Goal: Information Seeking & Learning: Find specific fact

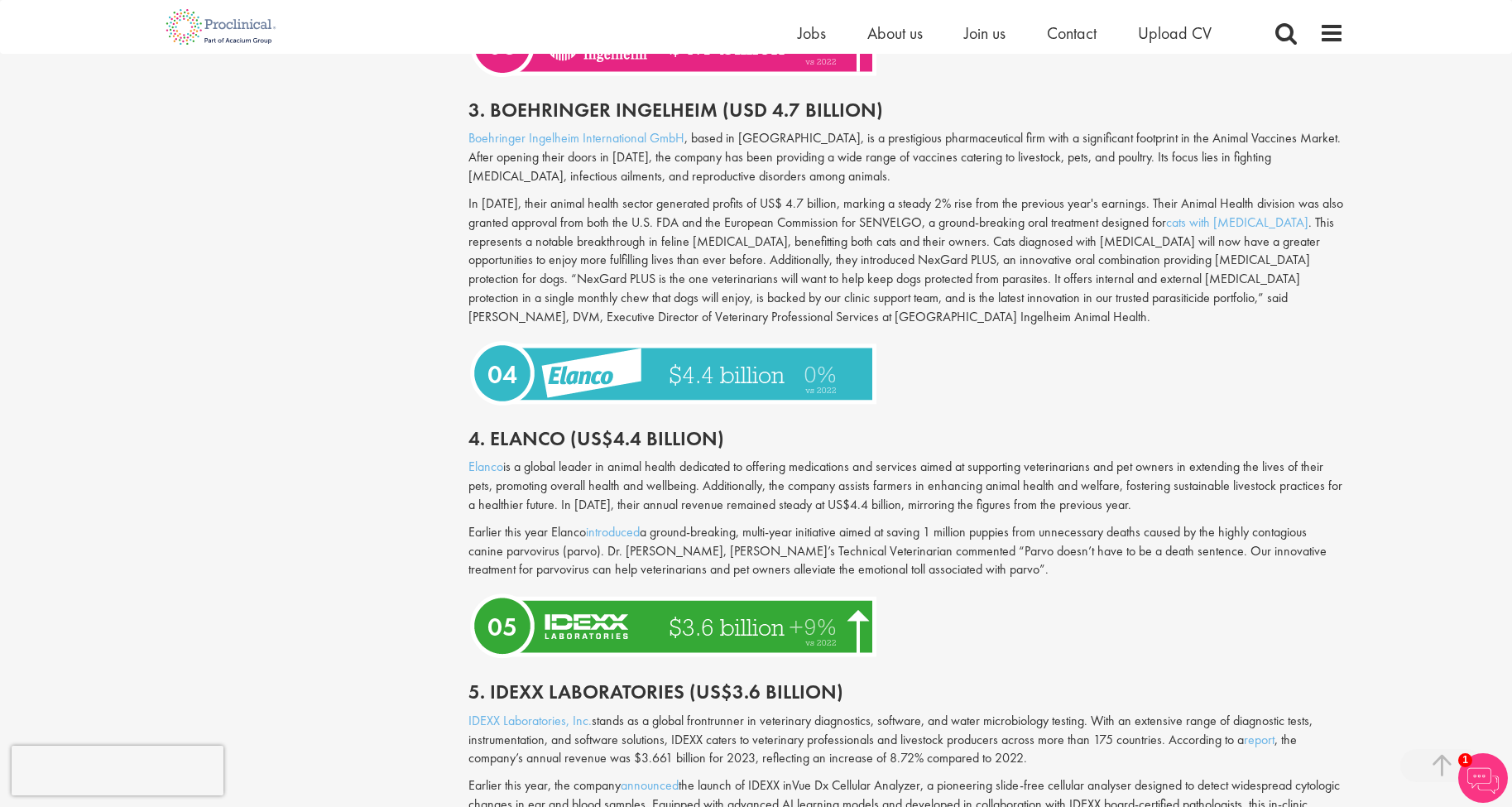
scroll to position [2124, 0]
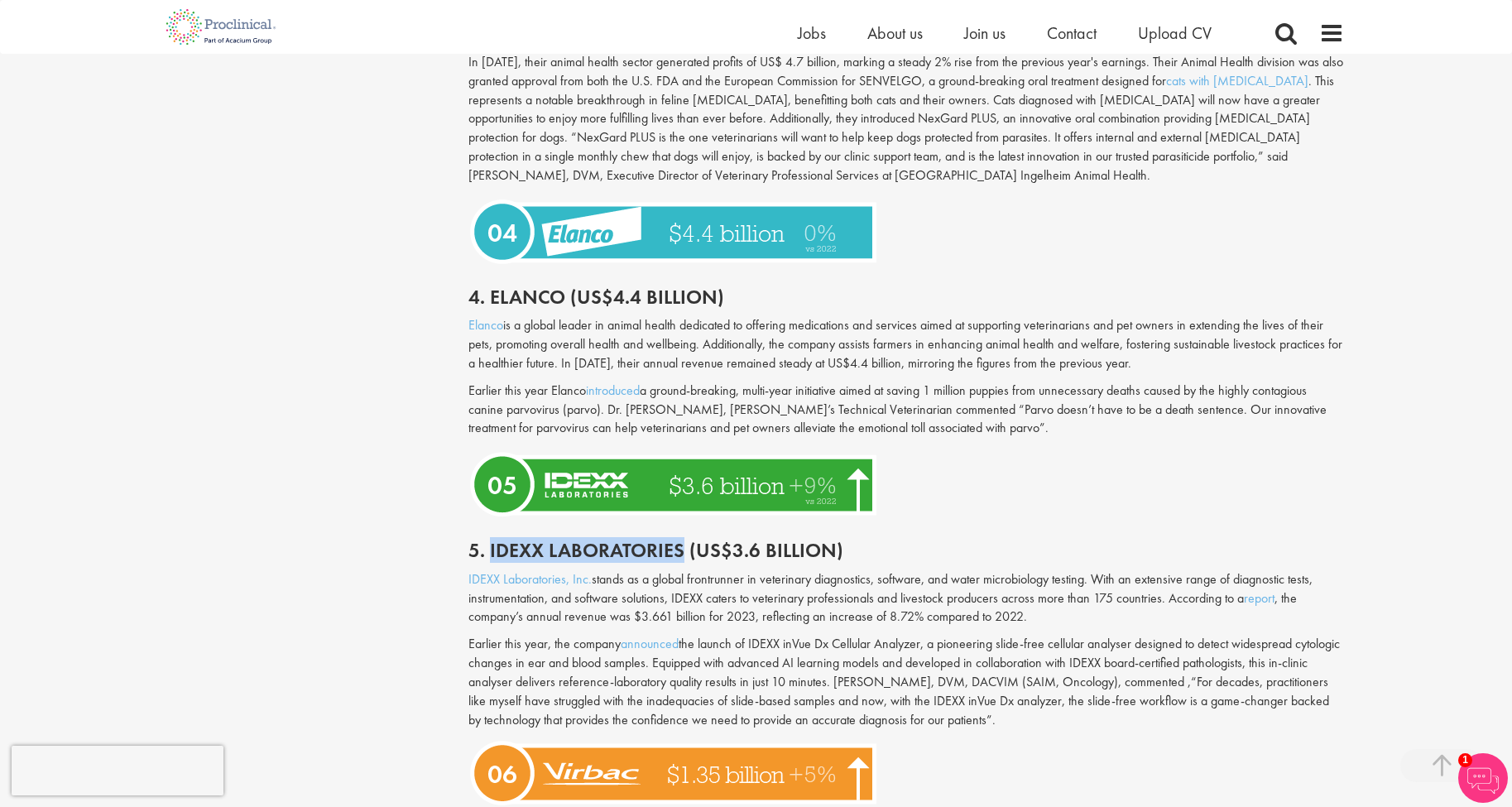
drag, startPoint x: 492, startPoint y: 498, endPoint x: 679, endPoint y: 496, distance: 187.0
click at [679, 539] on h2 "5. Idexx Laboratories (US$3.6 billion)" at bounding box center [906, 550] width 876 height 22
click at [598, 539] on h2 "5. Idexx Laboratories (US$3.6 billion)" at bounding box center [906, 550] width 876 height 22
click at [513, 539] on h2 "5. Idexx Laboratories (US$3.6 billion)" at bounding box center [906, 550] width 876 height 22
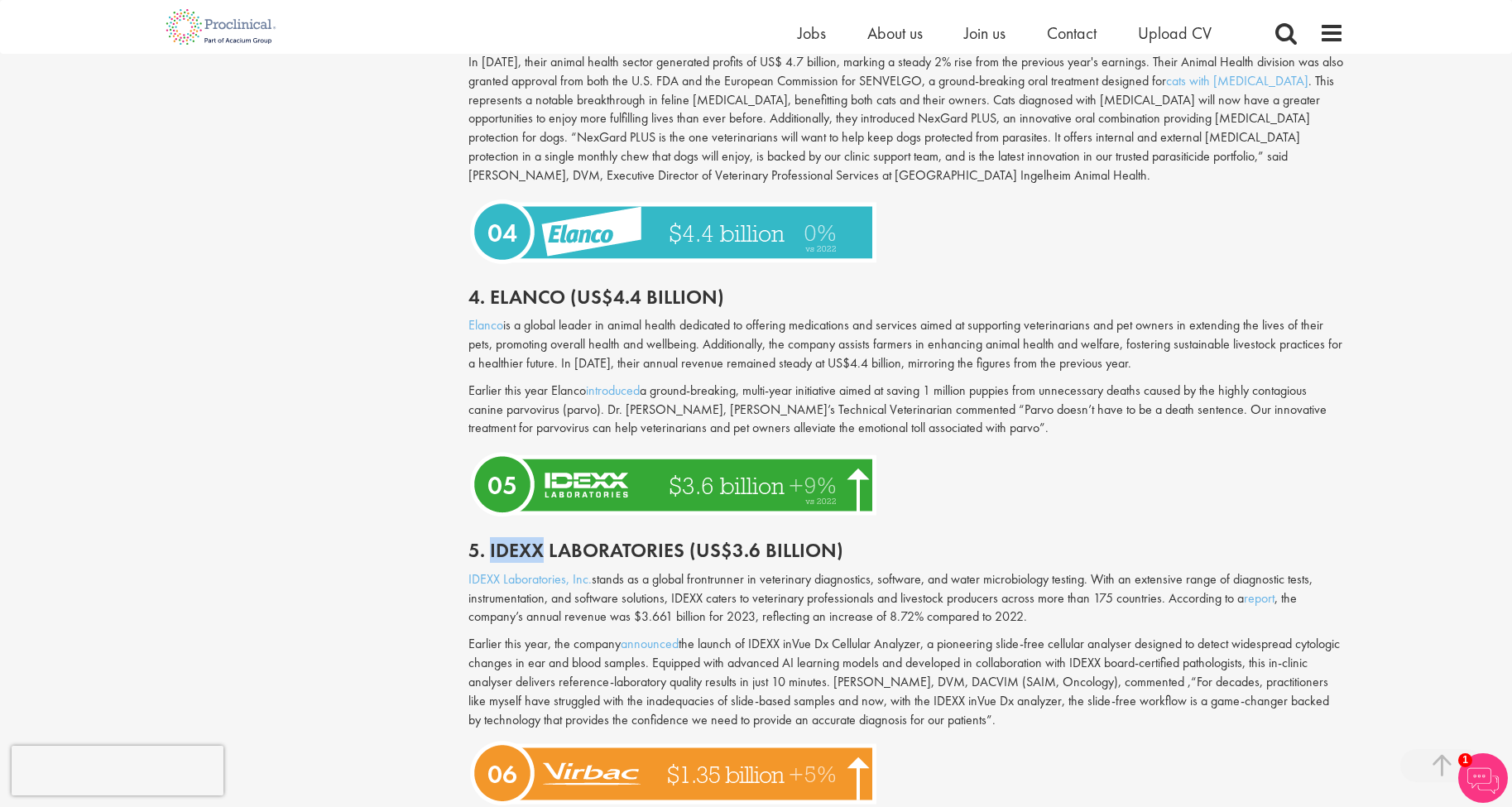
copy h2 "Idexx"
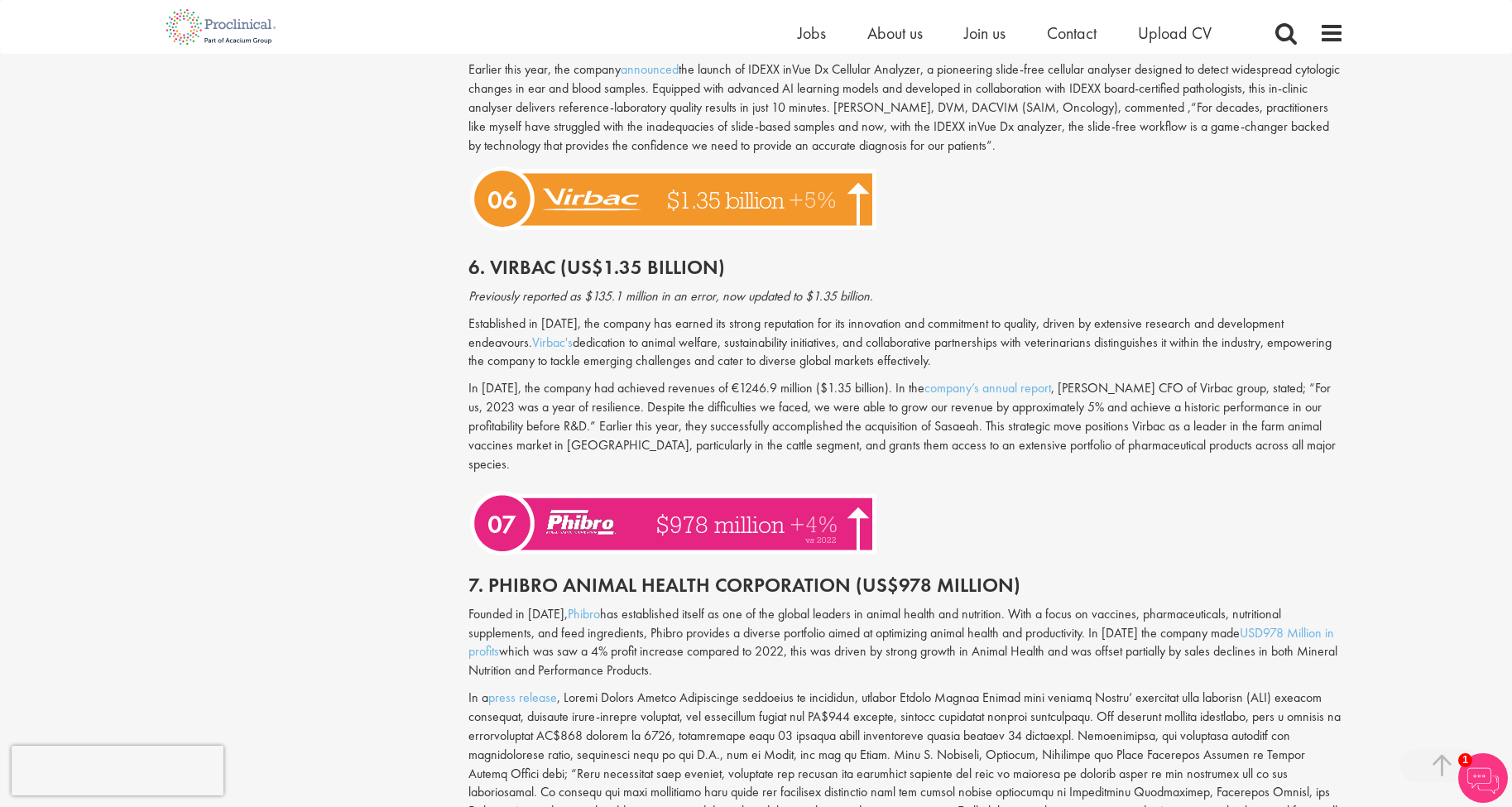
scroll to position [2765, 0]
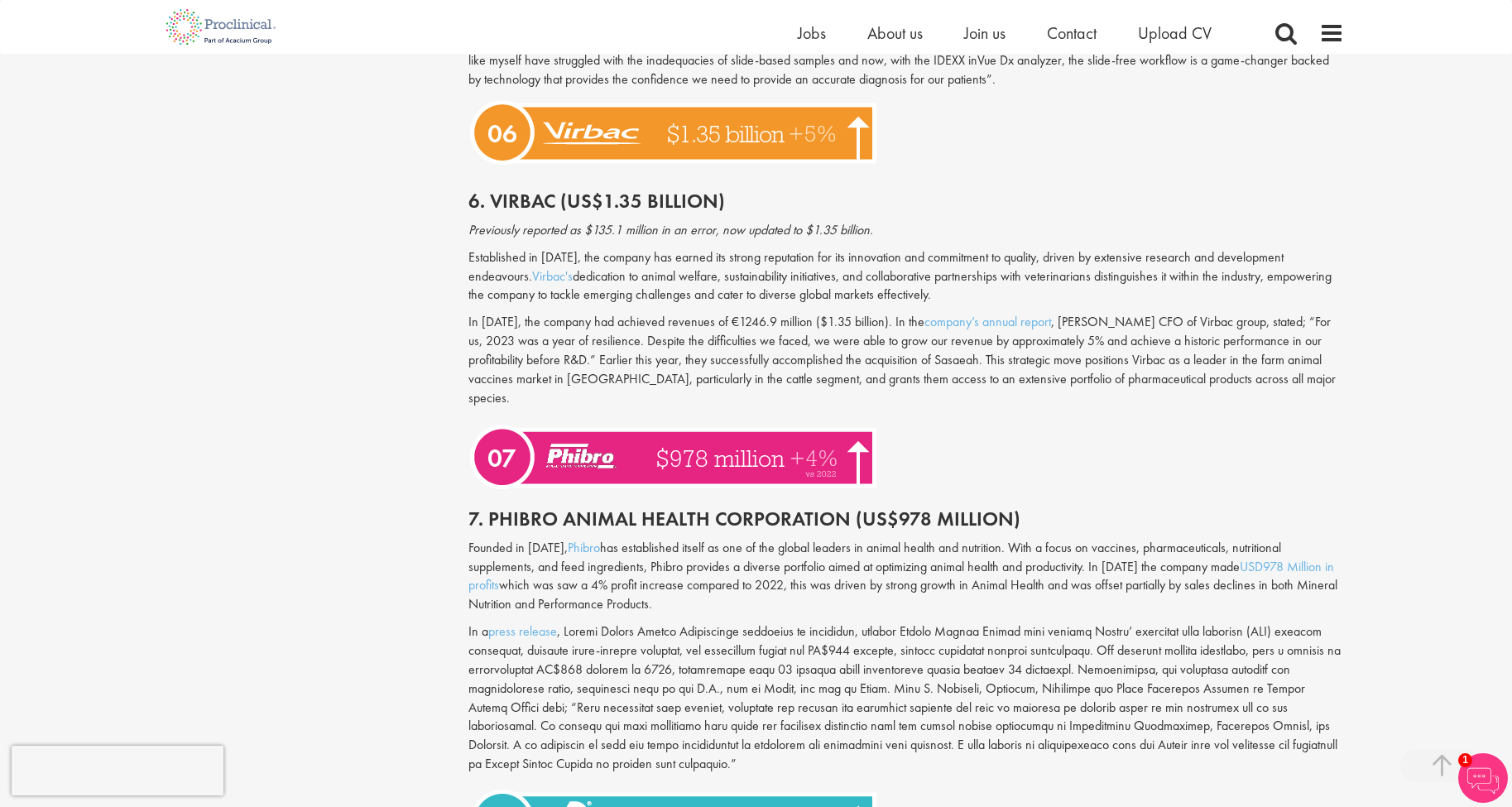
click at [513, 508] on h2 "7. Phibro Animal Health Corporation (US$978 Million)" at bounding box center [906, 519] width 876 height 22
copy h2 "Phibro"
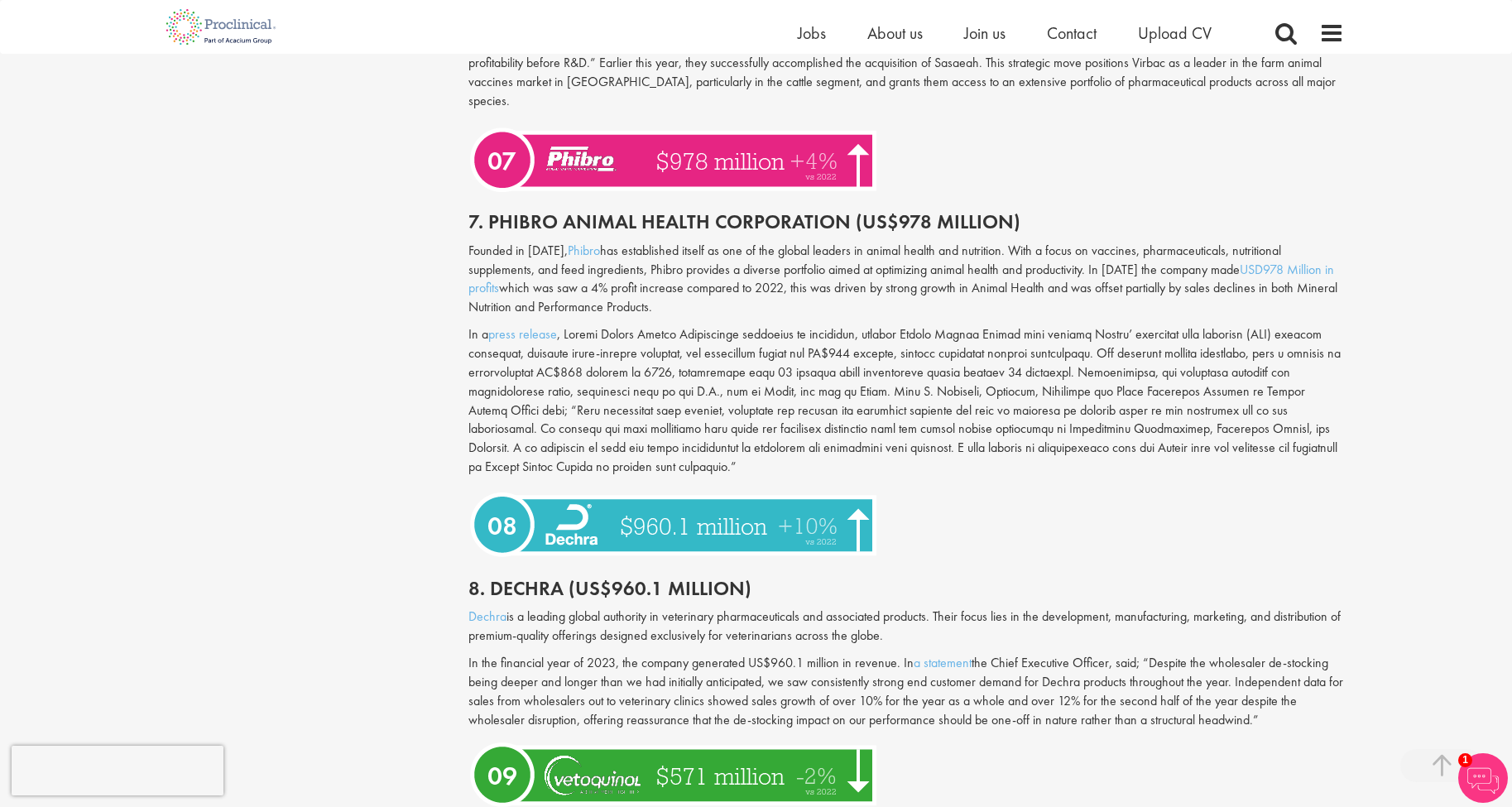
click at [534, 578] on h2 "8. Dechra (US$960.1 million)" at bounding box center [906, 589] width 876 height 22
copy h2 "Dechra"
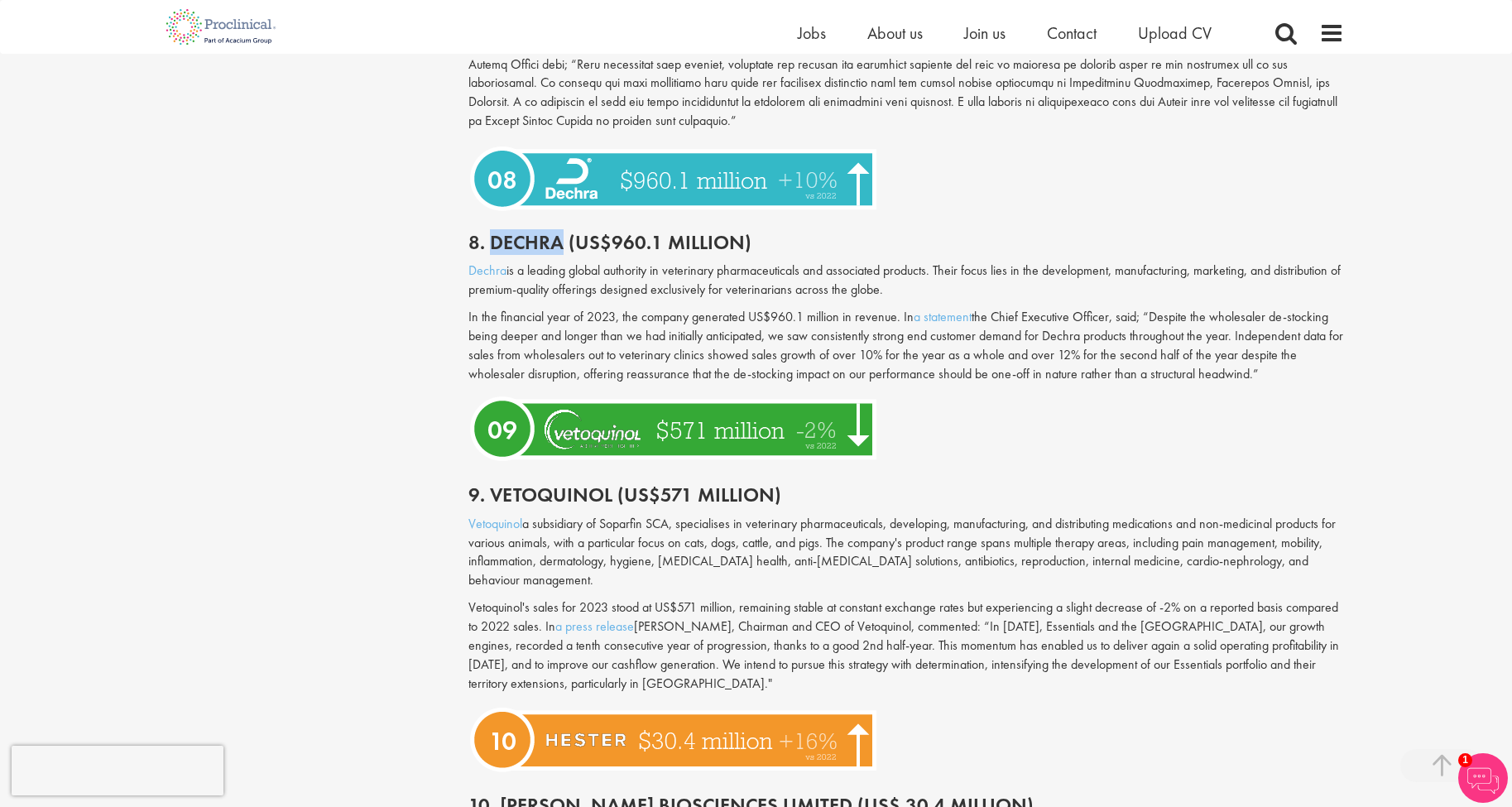
scroll to position [3539, 0]
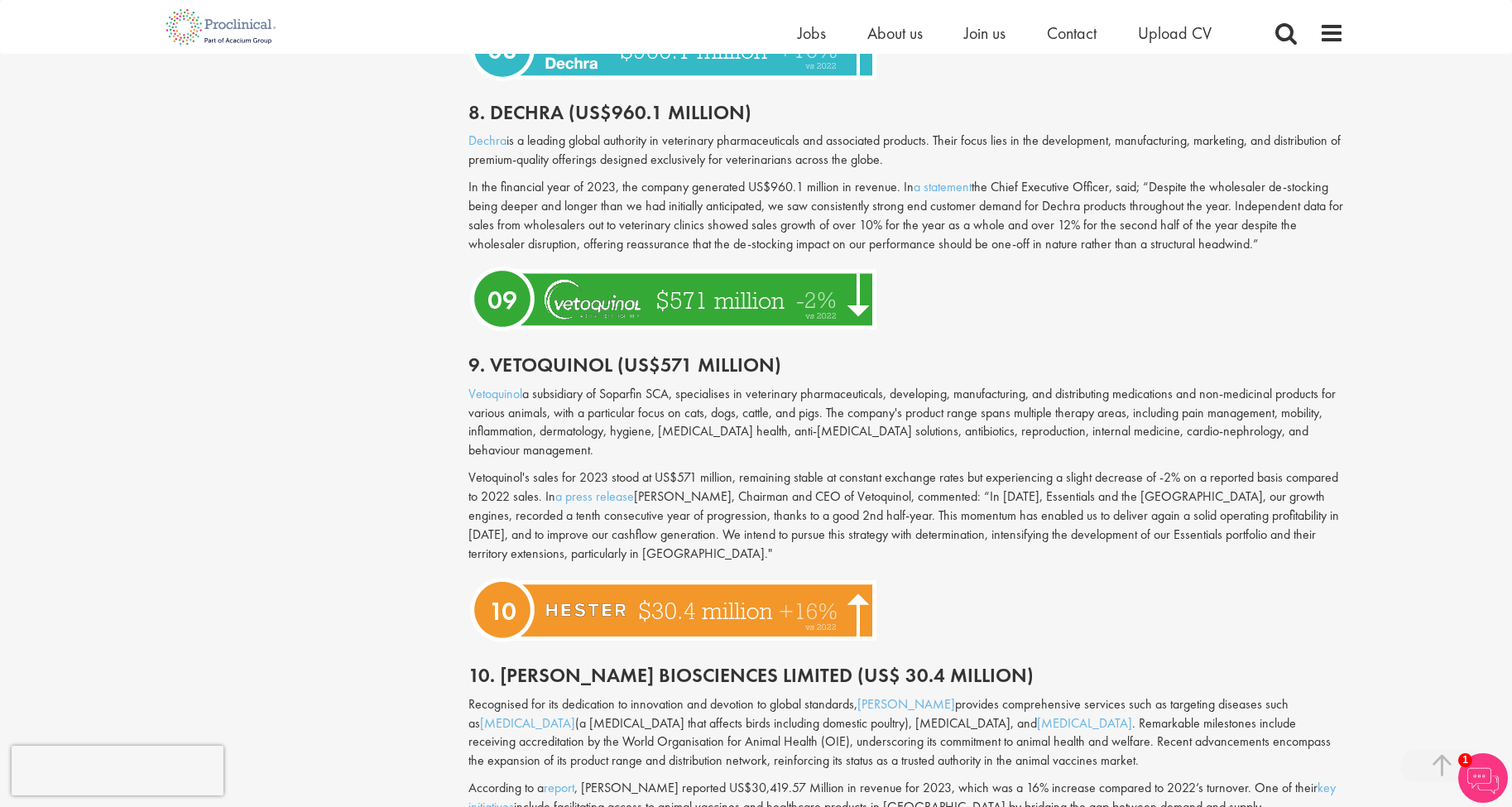
click at [531, 665] on h2 "10. [PERSON_NAME] Biosciences Limited (US$ 30.4 million)" at bounding box center [906, 675] width 876 height 22
copy h2 "[PERSON_NAME]"
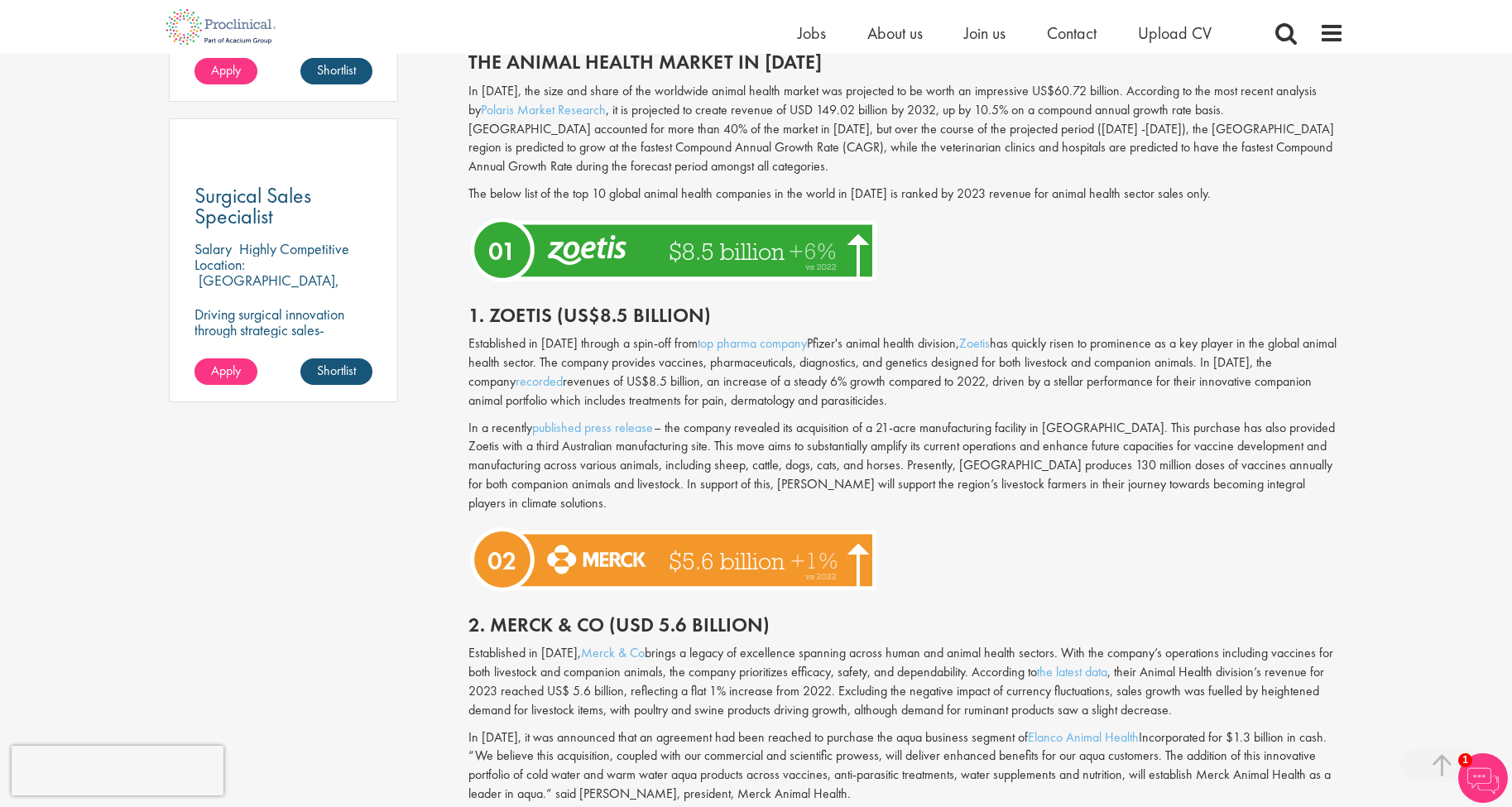
scroll to position [88, 0]
